Goal: Transaction & Acquisition: Purchase product/service

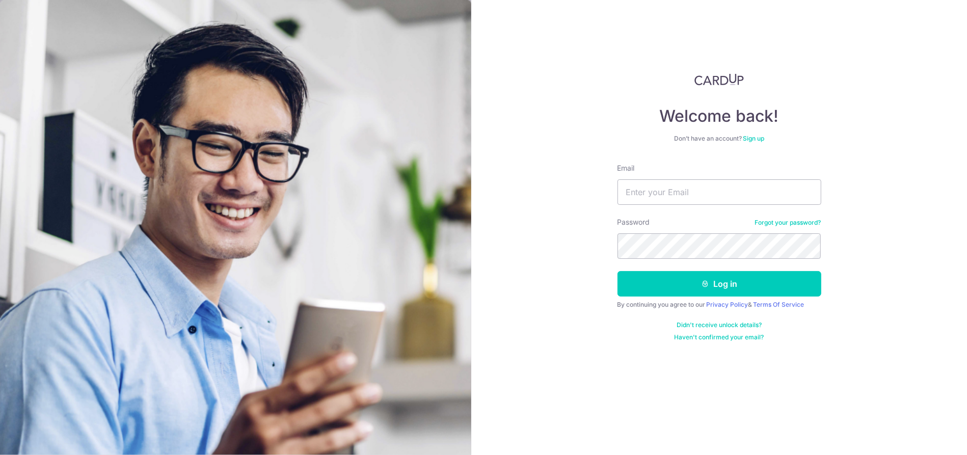
click at [662, 199] on input "Email" at bounding box center [720, 191] width 204 height 25
type input "[EMAIL_ADDRESS][DOMAIN_NAME]"
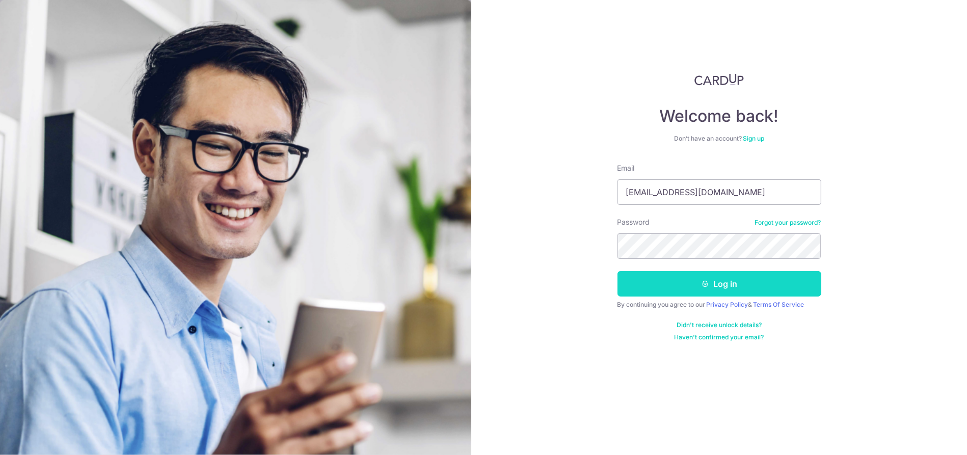
click at [734, 285] on button "Log in" at bounding box center [720, 283] width 204 height 25
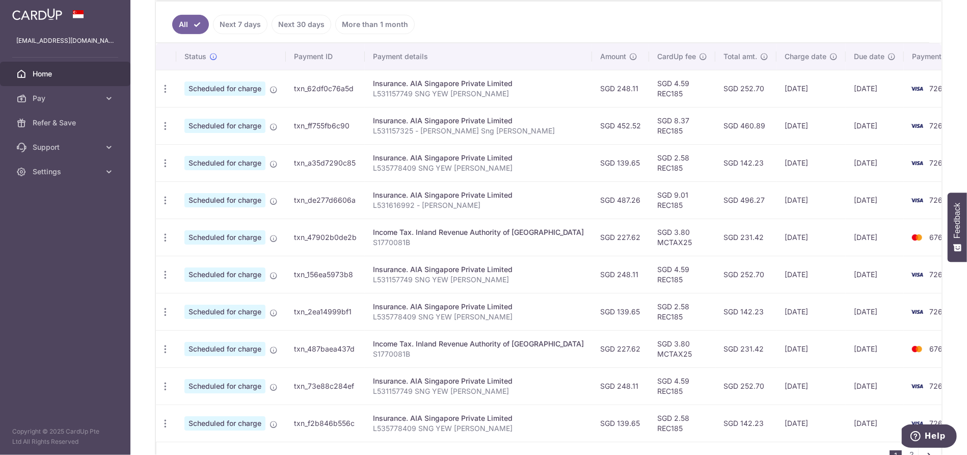
scroll to position [136, 0]
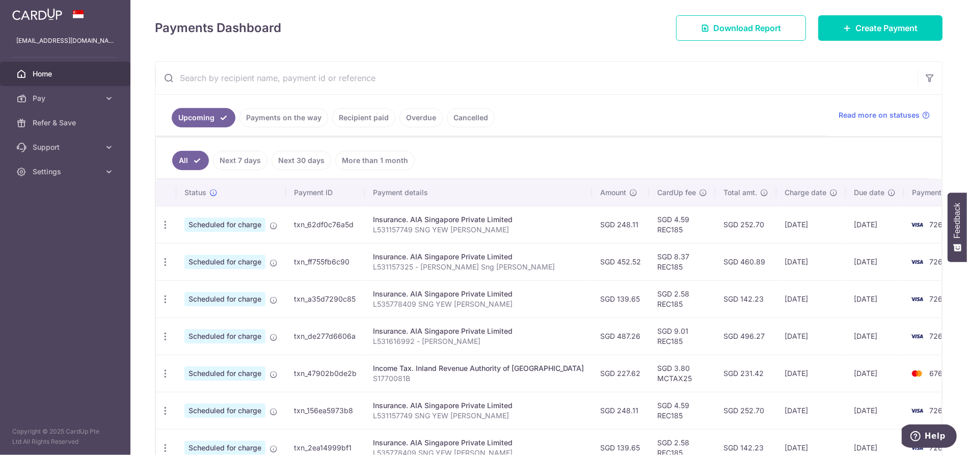
click at [376, 116] on link "Recipient paid" at bounding box center [363, 117] width 63 height 19
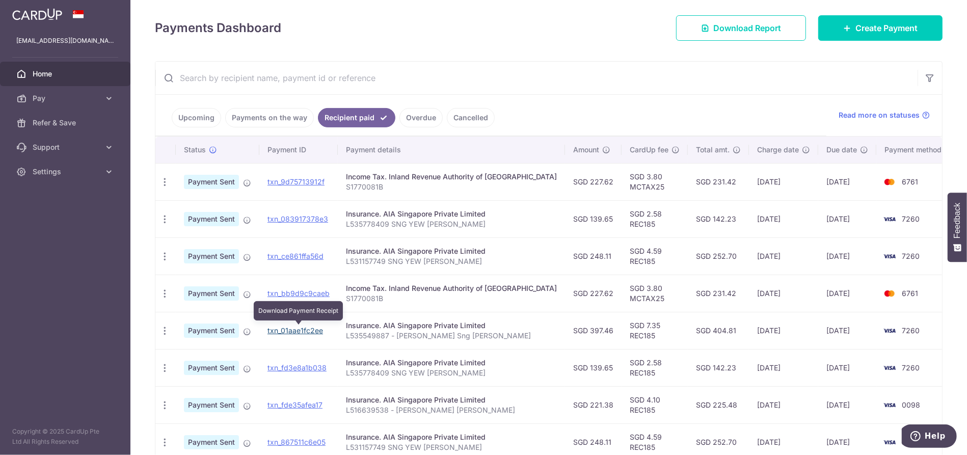
click at [301, 331] on link "txn_01aae1fc2ee" at bounding box center [295, 330] width 56 height 9
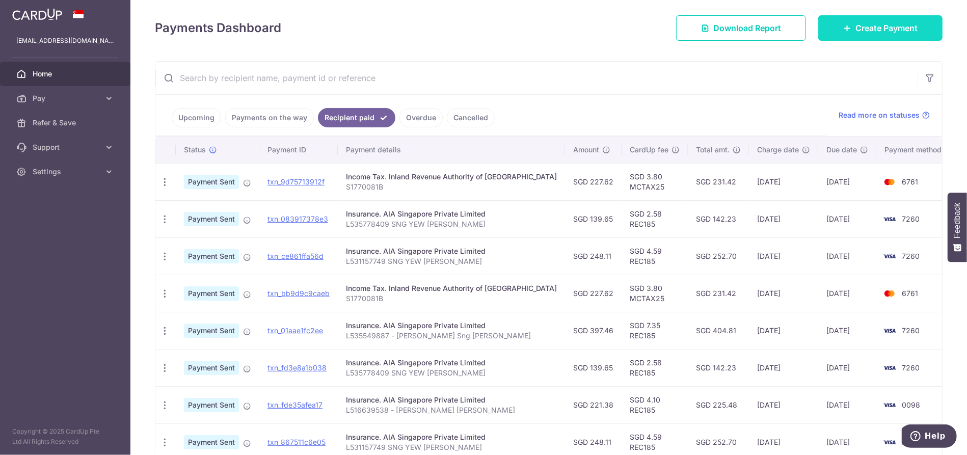
click at [860, 33] on span "Create Payment" at bounding box center [886, 28] width 62 height 12
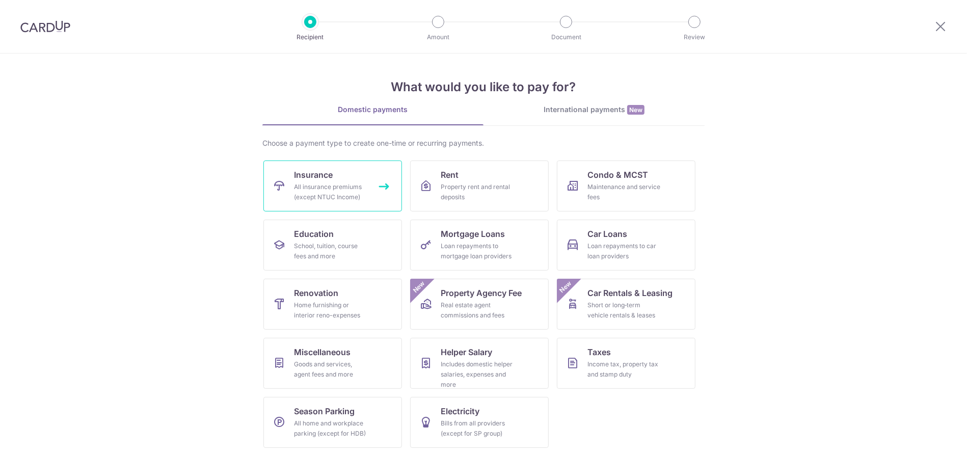
click at [321, 190] on div "All insurance premiums (except NTUC Income)" at bounding box center [330, 192] width 73 height 20
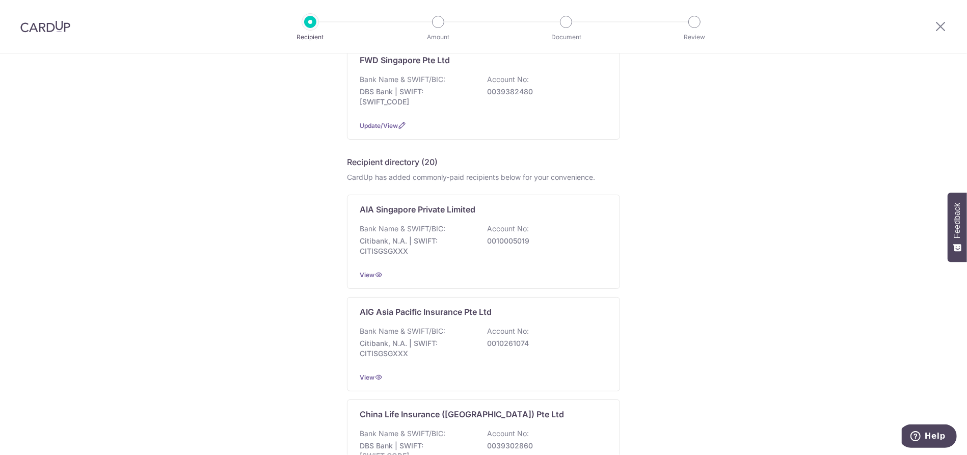
scroll to position [136, 0]
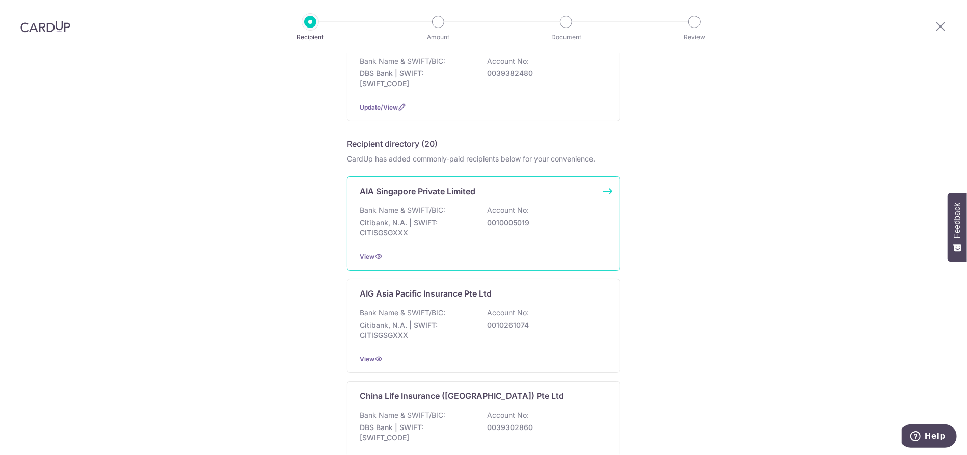
click at [411, 211] on p "Bank Name & SWIFT/BIC:" at bounding box center [403, 210] width 86 height 10
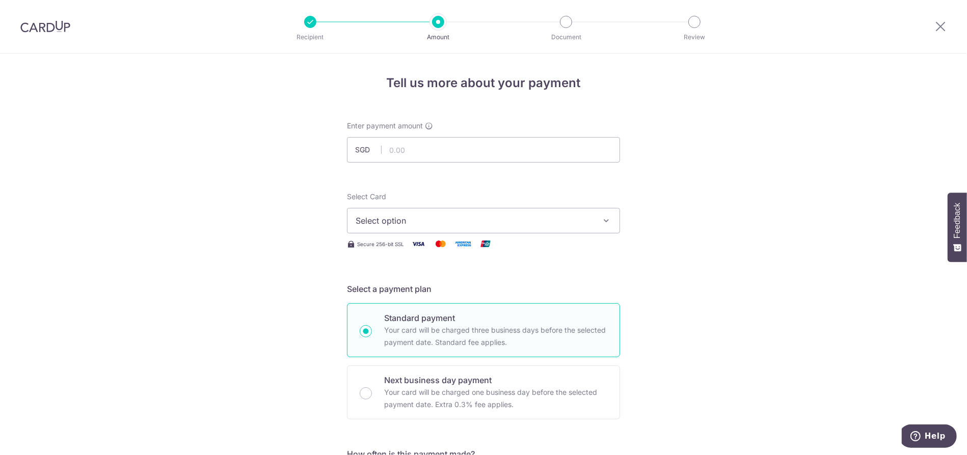
click at [424, 222] on span "Select option" at bounding box center [474, 221] width 237 height 12
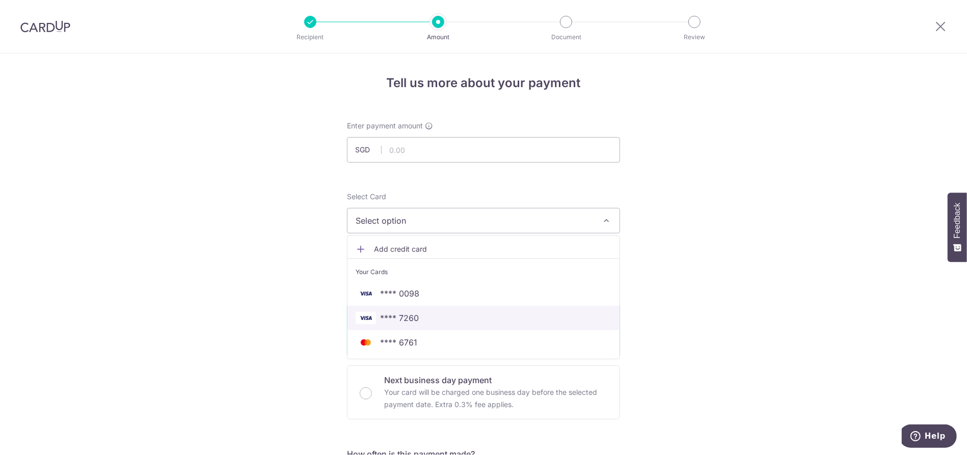
click at [406, 318] on span "**** 7260" at bounding box center [399, 318] width 39 height 12
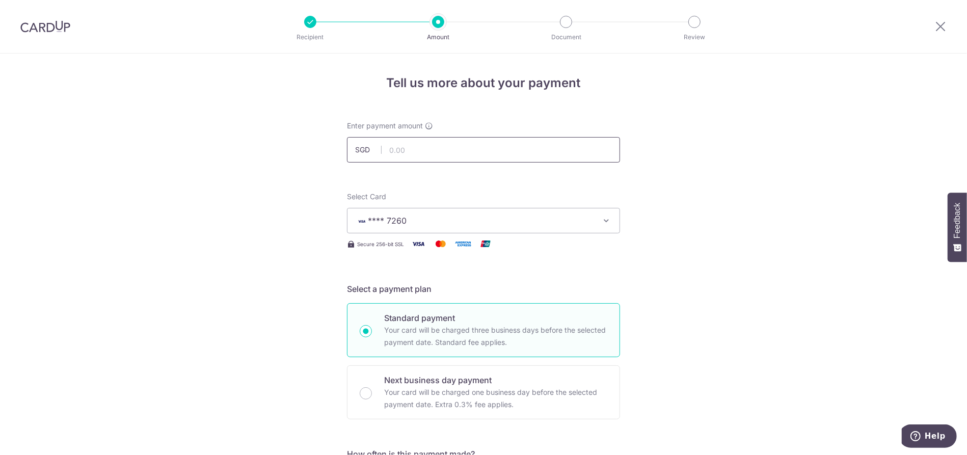
click at [405, 148] on input "text" at bounding box center [483, 149] width 273 height 25
type input "452.76"
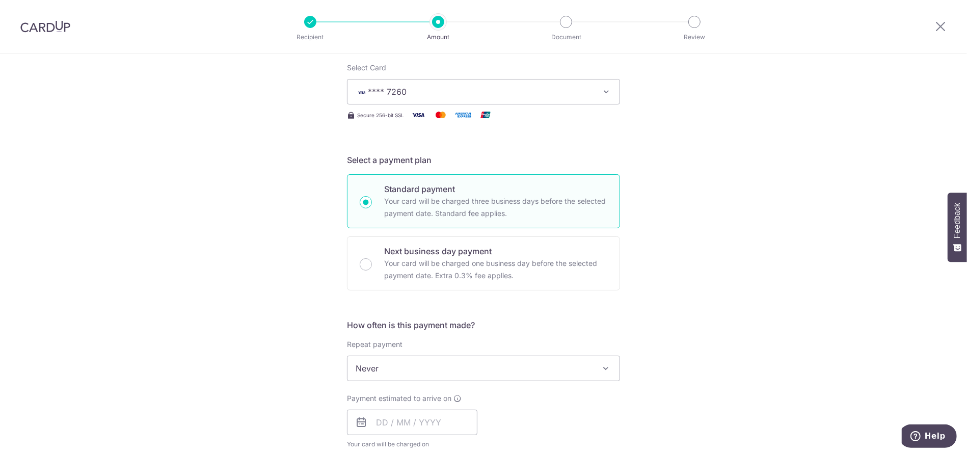
scroll to position [272, 0]
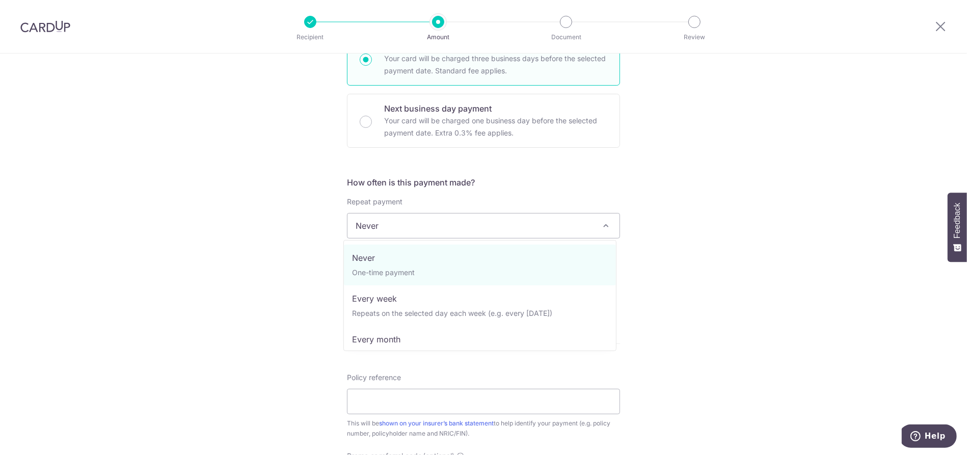
click at [447, 221] on span "Never" at bounding box center [483, 225] width 272 height 24
select select "3"
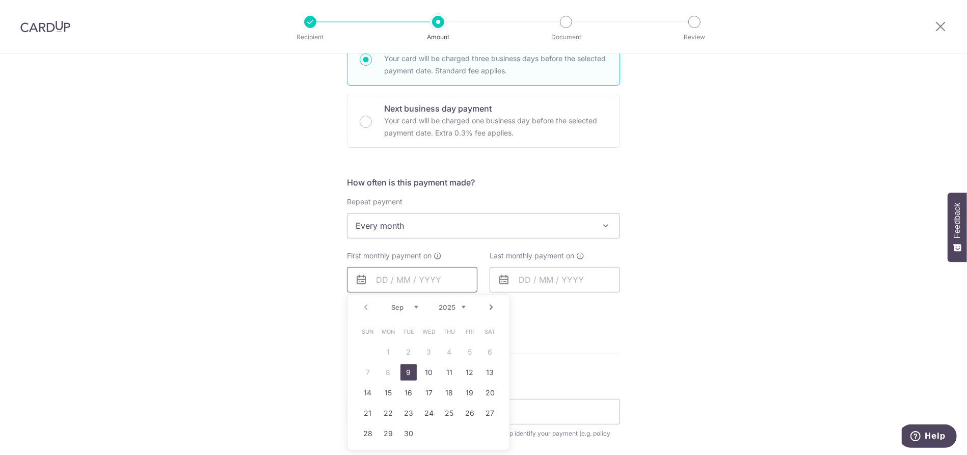
click at [391, 278] on input "text" at bounding box center [412, 279] width 130 height 25
click at [422, 372] on link "10" at bounding box center [429, 372] width 16 height 16
type input "10/09/2025"
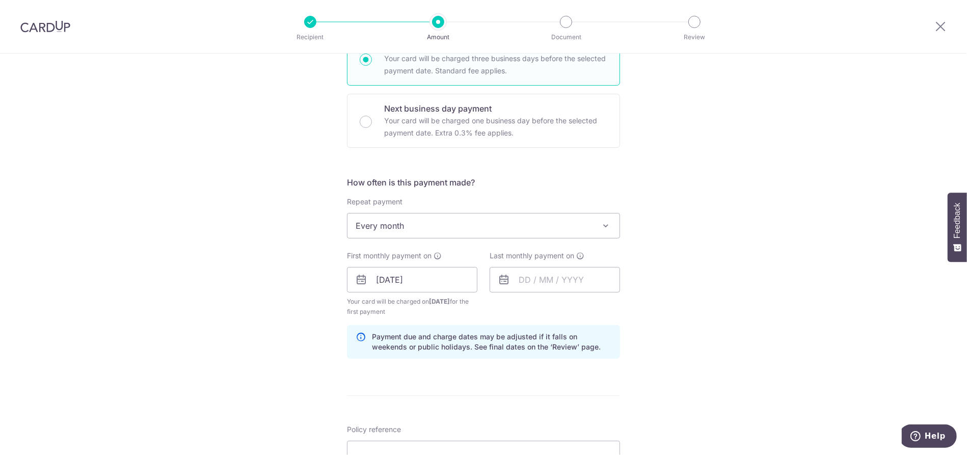
scroll to position [407, 0]
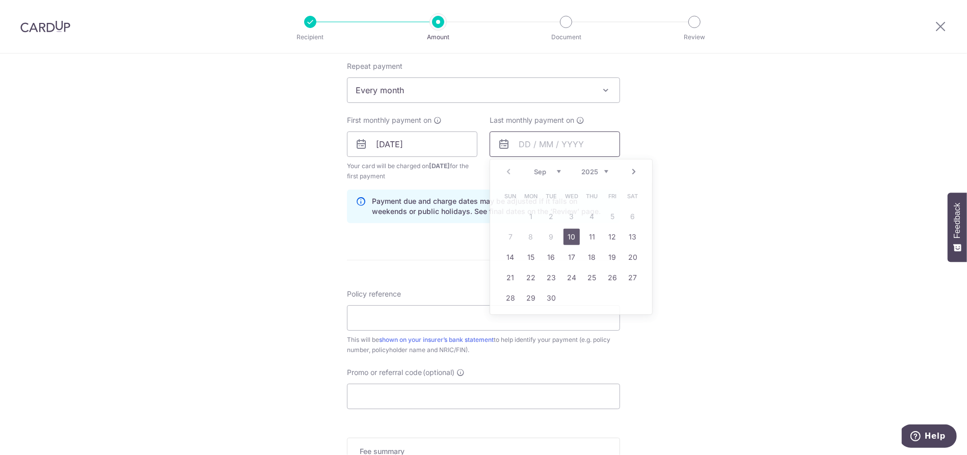
click at [520, 149] on input "text" at bounding box center [555, 143] width 130 height 25
click at [632, 172] on link "Next" at bounding box center [634, 172] width 12 height 12
click at [609, 234] on link "10" at bounding box center [612, 237] width 16 height 16
type input "10/10/2025"
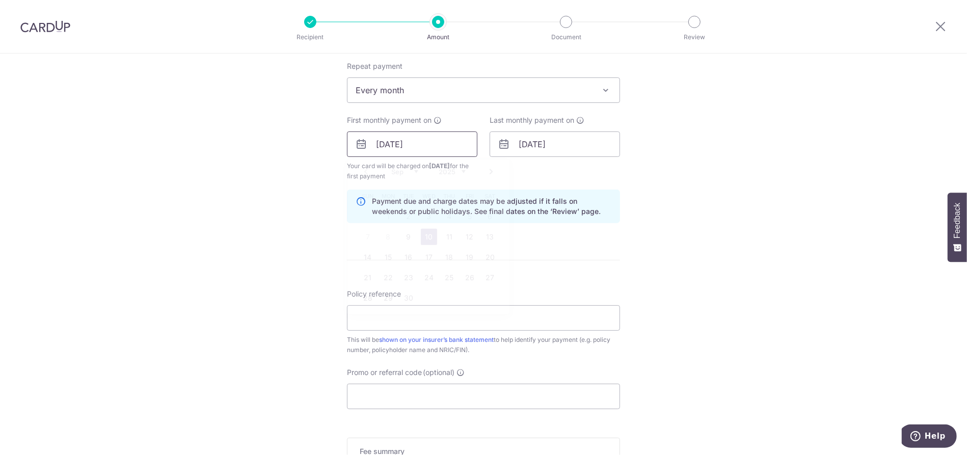
click at [388, 145] on input "10/09/2025" at bounding box center [412, 143] width 130 height 25
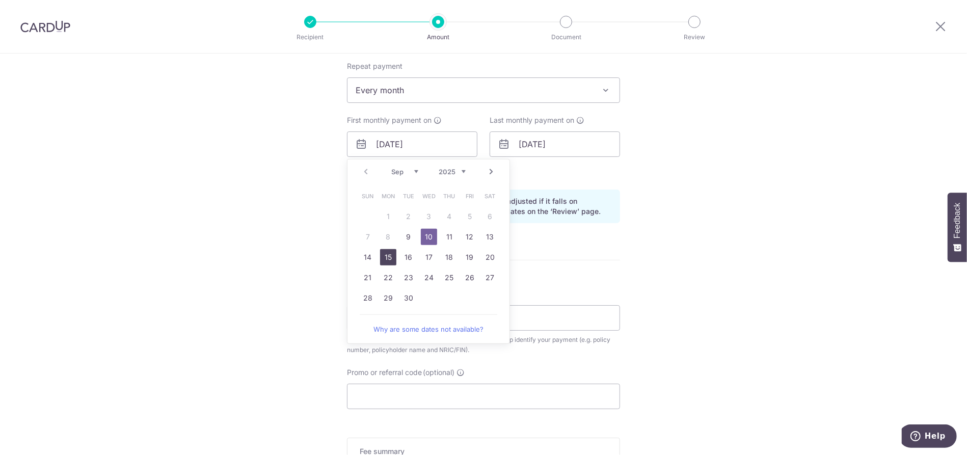
click at [386, 251] on link "15" at bounding box center [388, 257] width 16 height 16
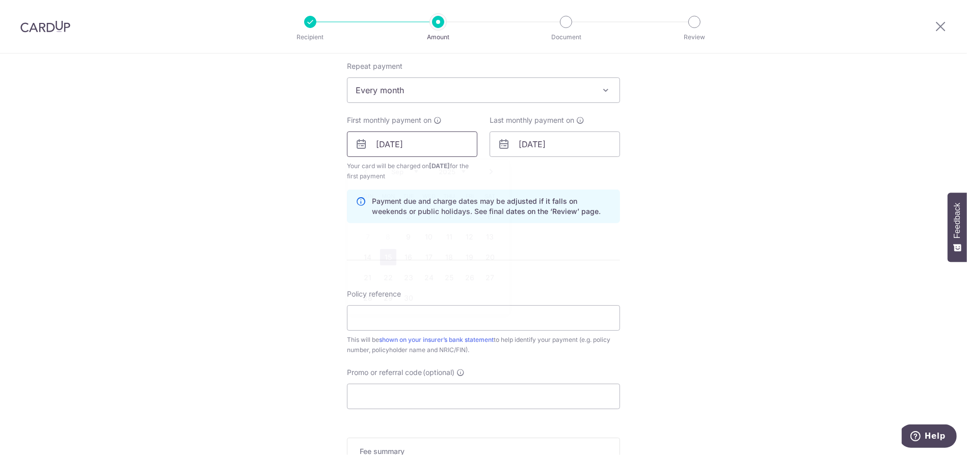
click at [423, 152] on input "15/09/2025" at bounding box center [412, 143] width 130 height 25
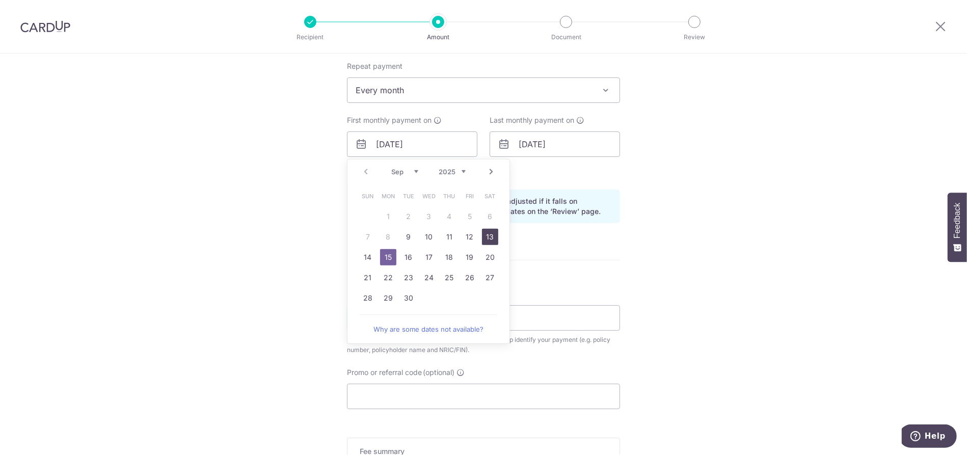
click at [482, 240] on link "13" at bounding box center [490, 237] width 16 height 16
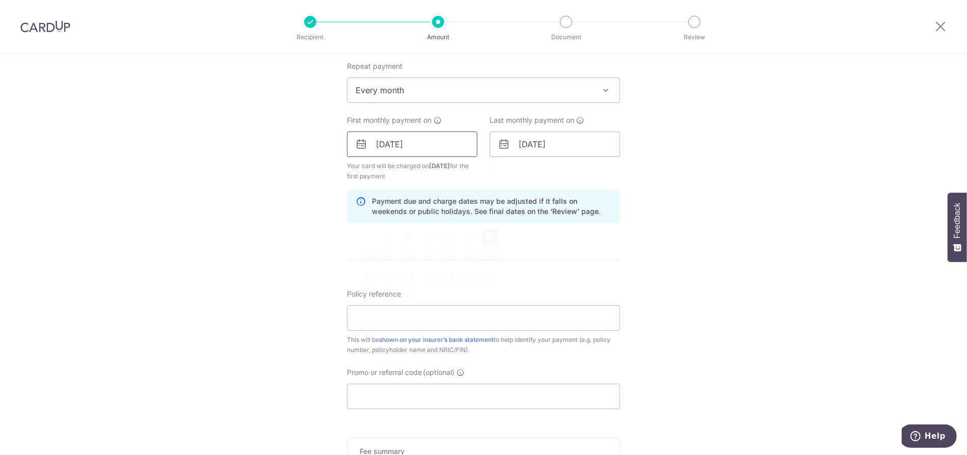
click at [419, 147] on input "13/09/2025" at bounding box center [412, 143] width 130 height 25
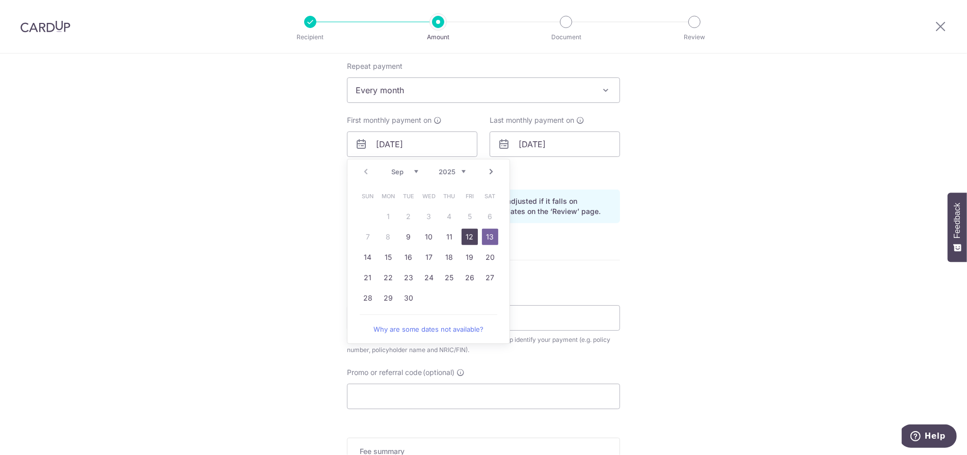
click at [471, 237] on link "12" at bounding box center [470, 237] width 16 height 16
type input "[DATE]"
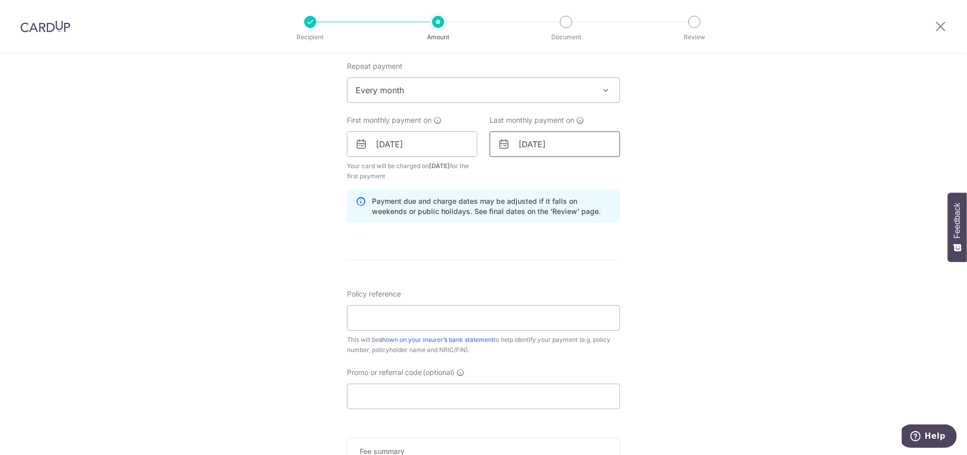
click at [530, 144] on input "10/10/2025" at bounding box center [555, 143] width 130 height 25
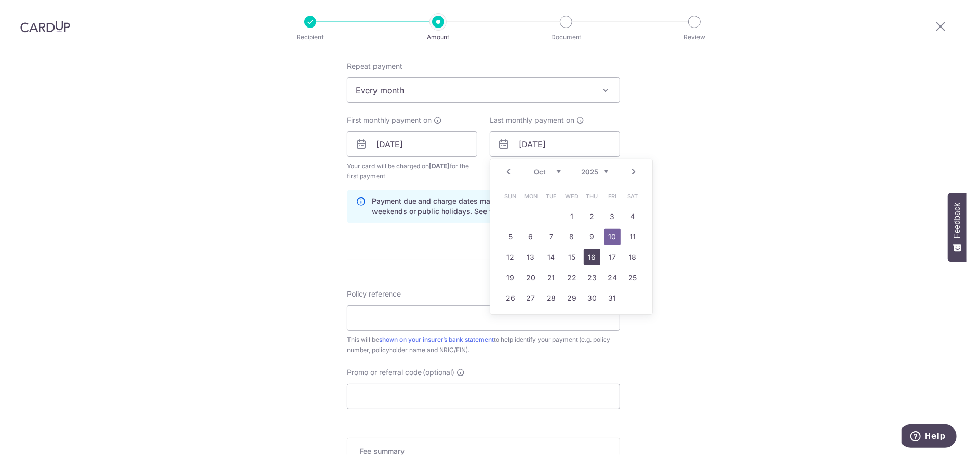
click at [584, 259] on link "16" at bounding box center [592, 257] width 16 height 16
type input "16/10/2025"
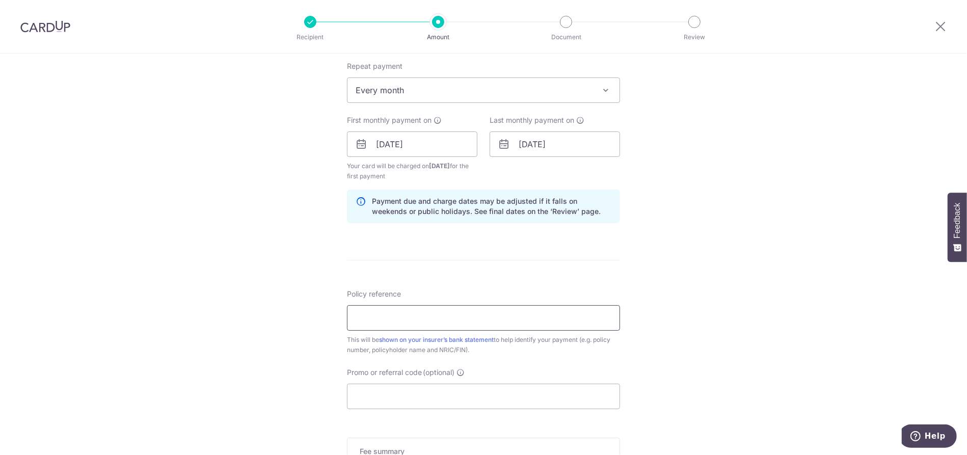
click at [431, 318] on input "Policy reference" at bounding box center [483, 317] width 273 height 25
paste input "L519950382 - Sng [PERSON_NAME]"
type input "L519950382 - Sng [PERSON_NAME]"
click at [488, 396] on input "Promo or referral code (optional)" at bounding box center [483, 396] width 273 height 25
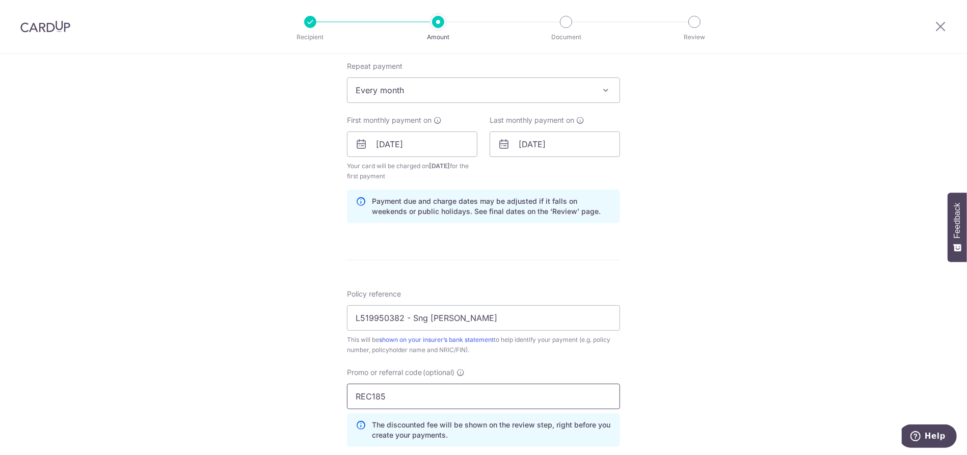
type input "REC185"
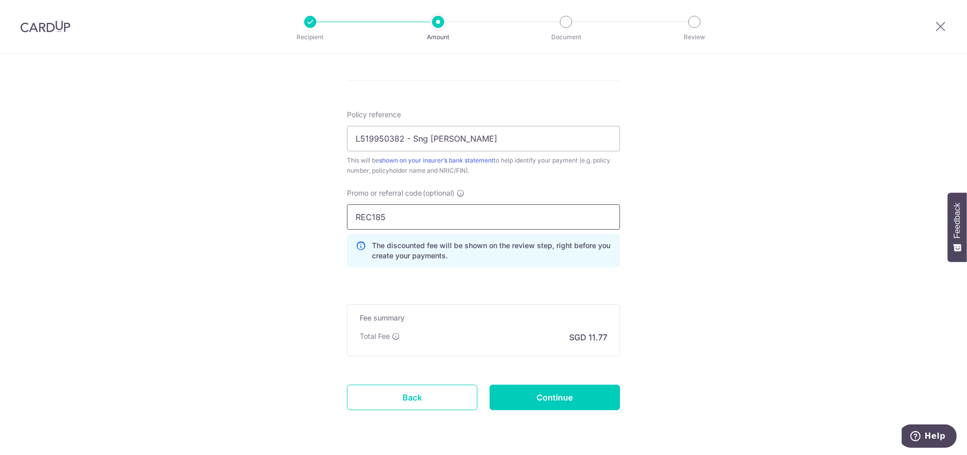
scroll to position [617, 0]
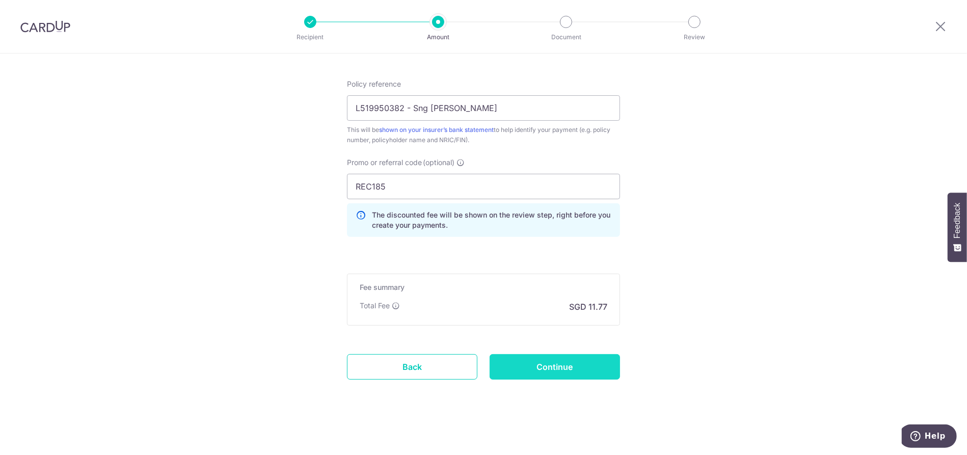
click at [560, 370] on input "Continue" at bounding box center [555, 366] width 130 height 25
type input "Create Schedule"
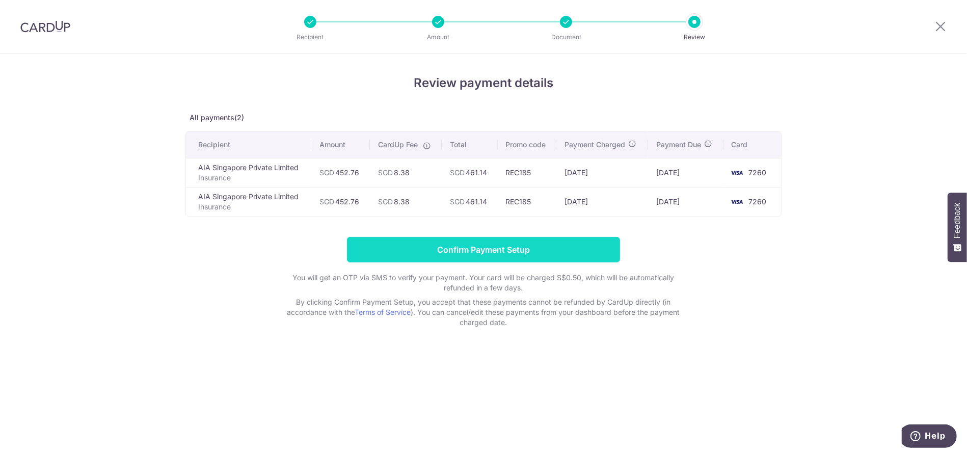
click at [528, 246] on input "Confirm Payment Setup" at bounding box center [483, 249] width 273 height 25
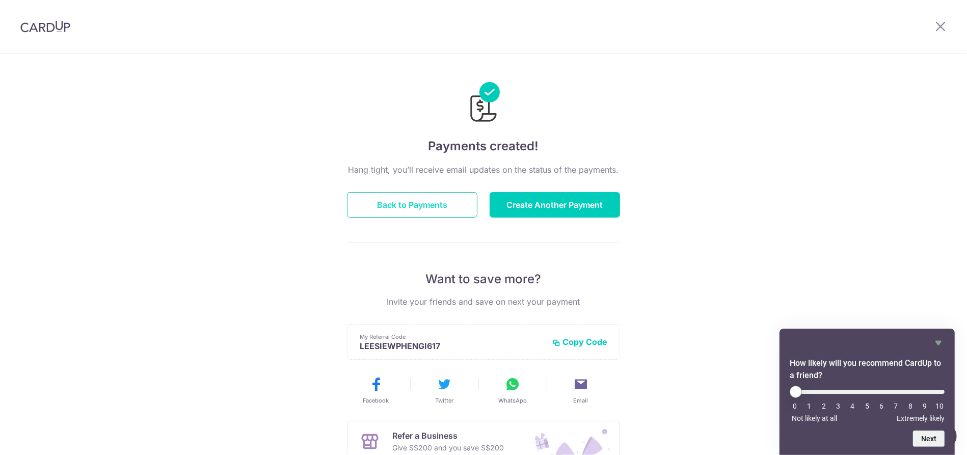
click at [411, 208] on button "Back to Payments" at bounding box center [412, 204] width 130 height 25
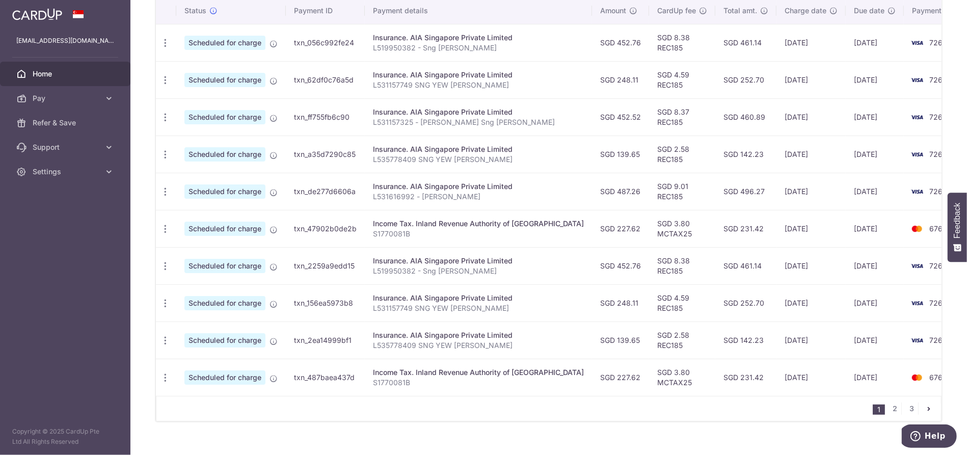
scroll to position [339, 0]
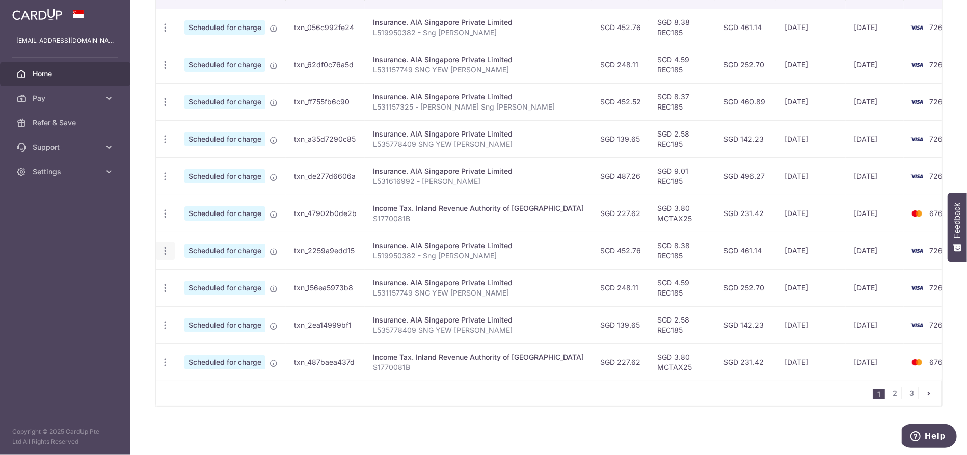
click at [163, 33] on icon "button" at bounding box center [165, 27] width 11 height 11
click at [192, 298] on span "Cancel payment" at bounding box center [219, 304] width 68 height 12
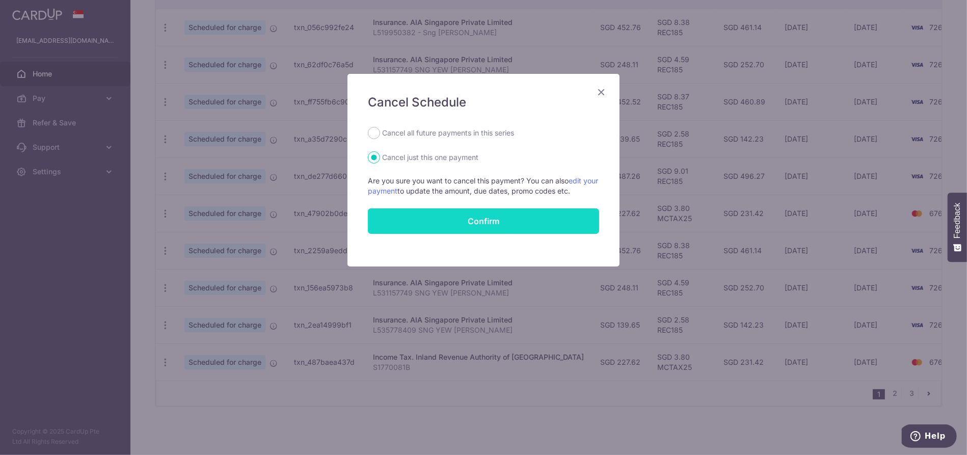
click at [469, 225] on button "Confirm" at bounding box center [483, 220] width 231 height 25
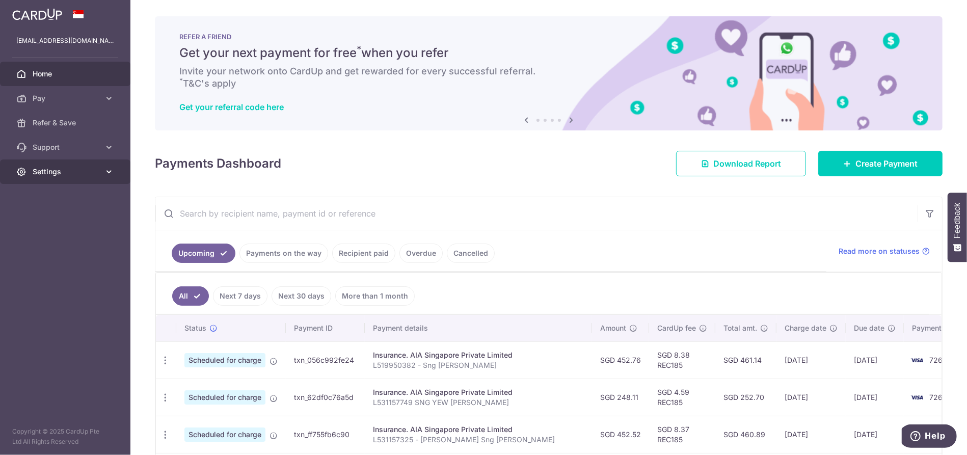
click at [107, 170] on icon at bounding box center [109, 172] width 10 height 10
click at [53, 217] on span "Logout" at bounding box center [66, 221] width 67 height 10
